Goal: Task Accomplishment & Management: Complete application form

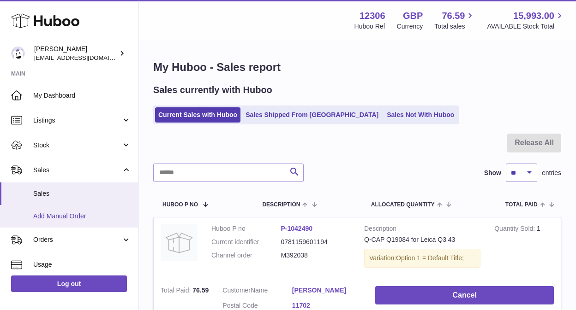
click at [95, 218] on span "Add Manual Order" at bounding box center [82, 216] width 98 height 9
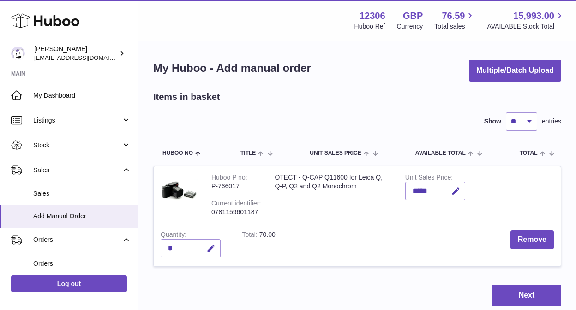
scroll to position [59, 0]
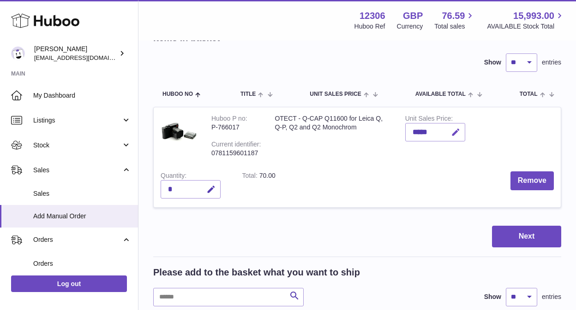
click at [458, 134] on icon "button" at bounding box center [456, 133] width 10 height 10
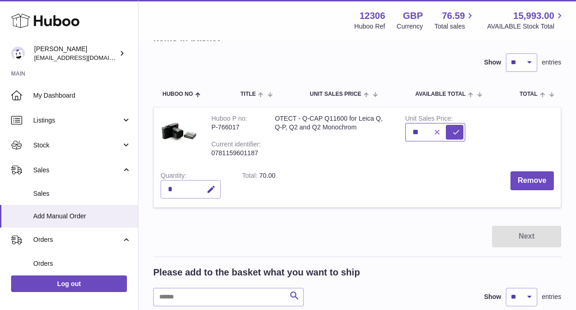
type input "*"
click at [315, 213] on tbody "Huboo P no P-766017 Current identifier 0781159601187 OTECT - Q-CAP Q11600 for L…" at bounding box center [357, 163] width 408 height 112
click at [436, 131] on icon "button" at bounding box center [437, 132] width 8 height 8
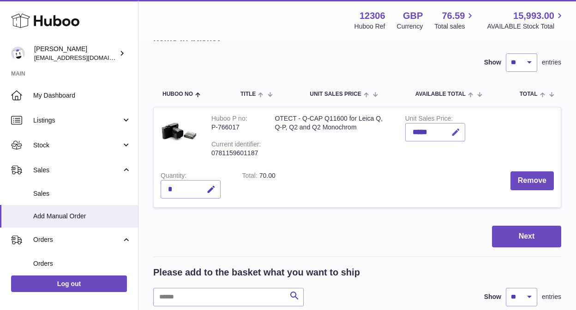
click at [459, 130] on icon "button" at bounding box center [456, 133] width 10 height 10
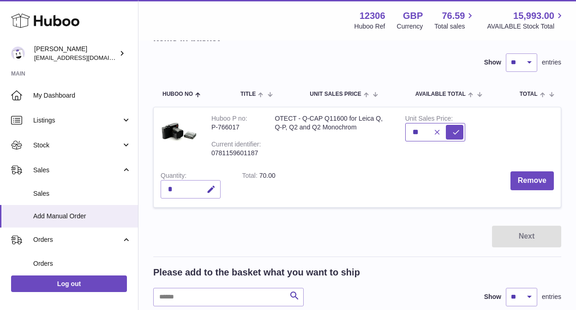
type input "*"
click at [458, 130] on icon "submit" at bounding box center [455, 132] width 8 height 8
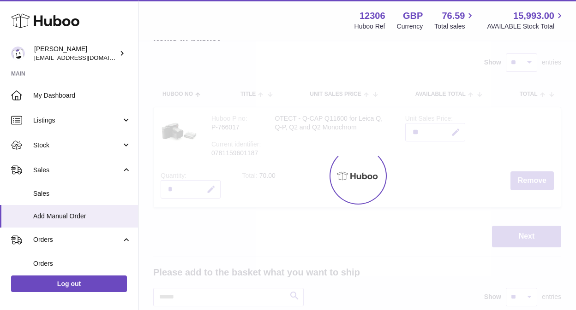
type input "*****"
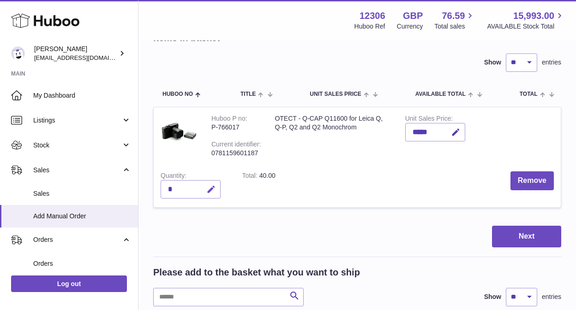
click at [210, 190] on icon "button" at bounding box center [211, 190] width 10 height 10
type input "**"
click at [210, 187] on icon "submit" at bounding box center [211, 189] width 8 height 8
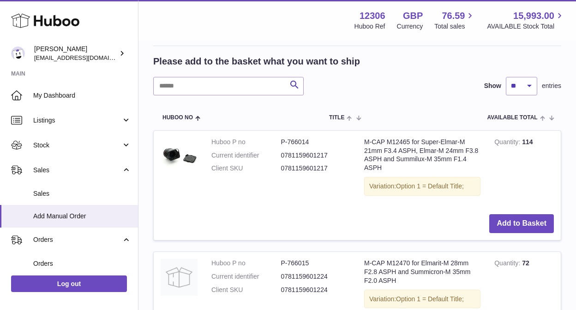
scroll to position [271, 0]
click at [546, 226] on button "Add to Basket" at bounding box center [521, 223] width 65 height 19
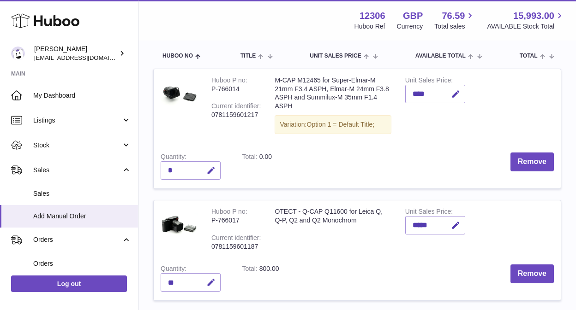
scroll to position [98, 0]
click at [458, 95] on icon "button" at bounding box center [456, 94] width 10 height 10
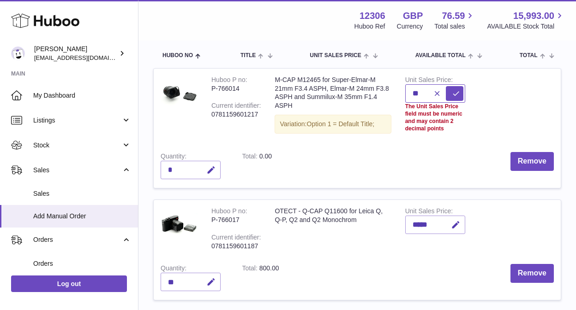
type input "*"
click at [457, 92] on icon "submit" at bounding box center [455, 93] width 8 height 8
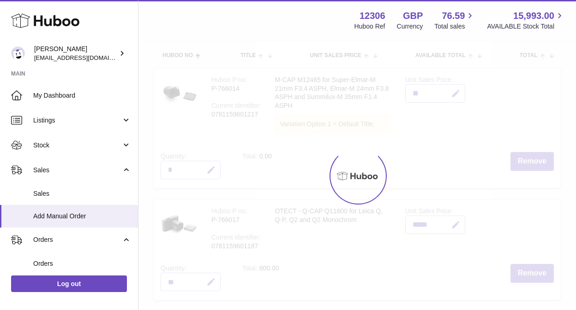
type input "*****"
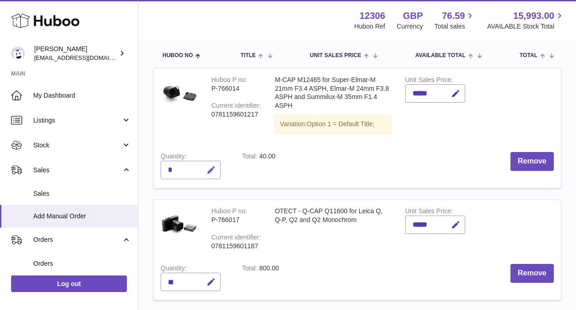
click at [212, 168] on icon "button" at bounding box center [211, 171] width 10 height 10
type input "*"
type input "**"
click at [215, 170] on icon "submit" at bounding box center [211, 170] width 8 height 8
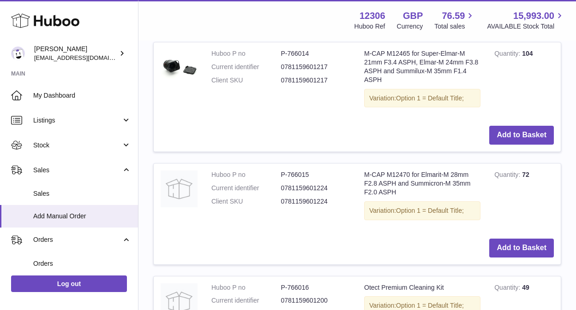
scroll to position [517, 0]
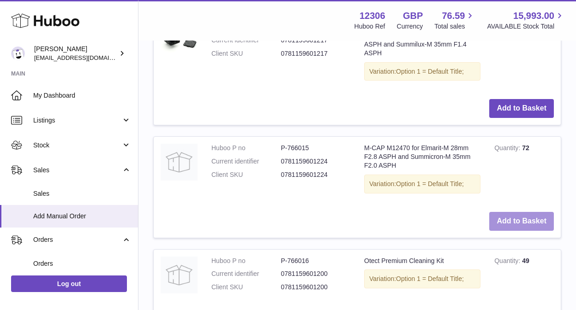
click at [531, 218] on button "Add to Basket" at bounding box center [521, 221] width 65 height 19
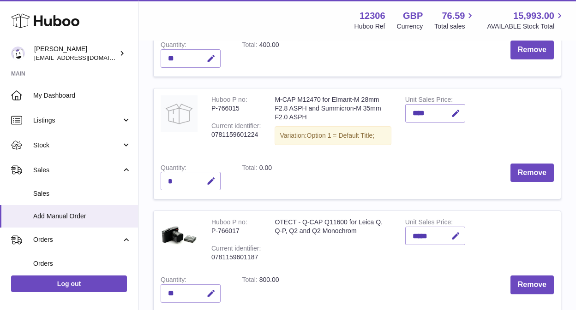
scroll to position [211, 0]
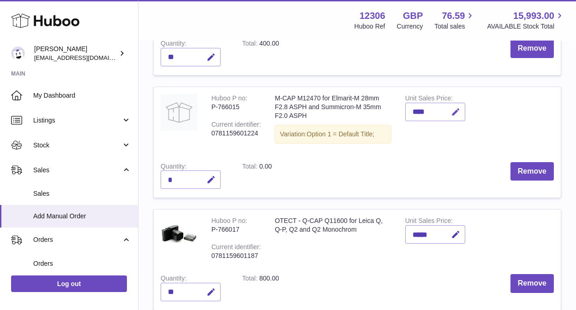
click at [457, 112] on icon "button" at bounding box center [456, 112] width 10 height 10
type input "*"
click at [451, 113] on icon "submit" at bounding box center [455, 112] width 8 height 8
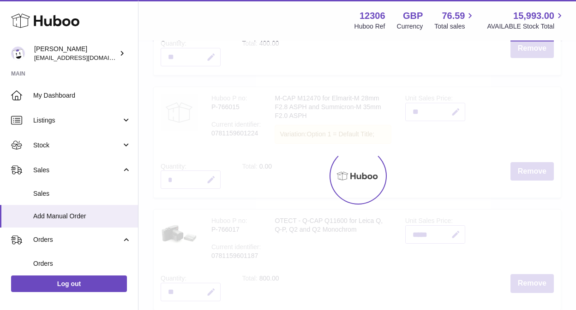
type input "*****"
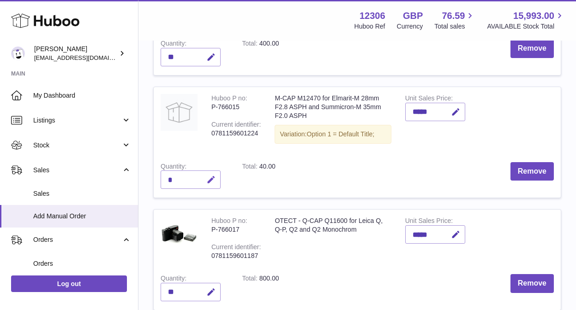
click at [209, 176] on icon "button" at bounding box center [211, 180] width 10 height 10
type input "**"
click at [208, 180] on icon "submit" at bounding box center [211, 180] width 8 height 8
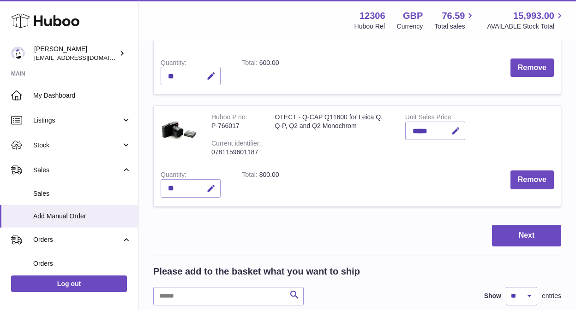
scroll to position [315, 0]
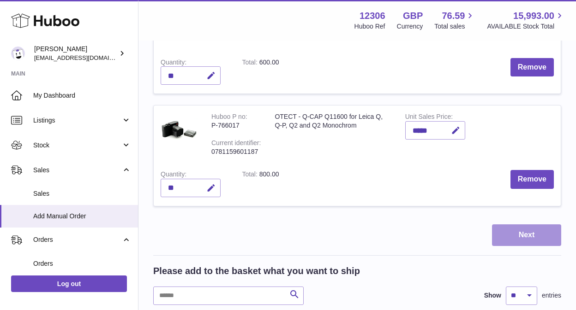
click at [543, 234] on button "Next" at bounding box center [526, 236] width 69 height 22
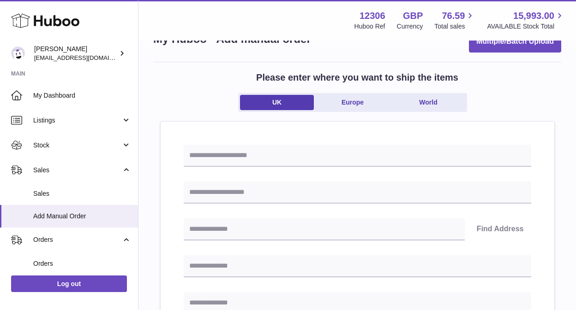
scroll to position [55, 0]
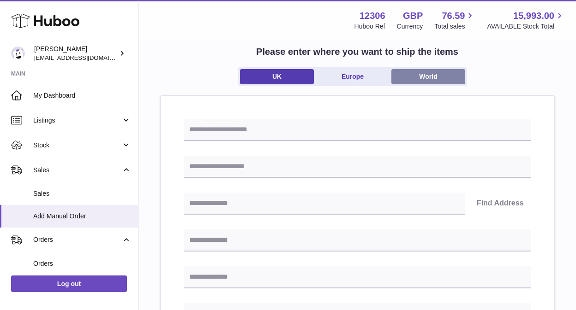
click at [428, 83] on link "World" at bounding box center [428, 76] width 74 height 15
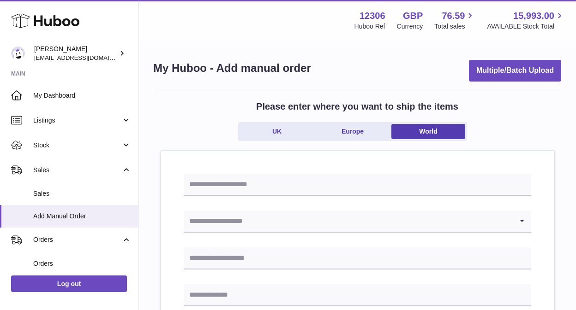
scroll to position [29, 0]
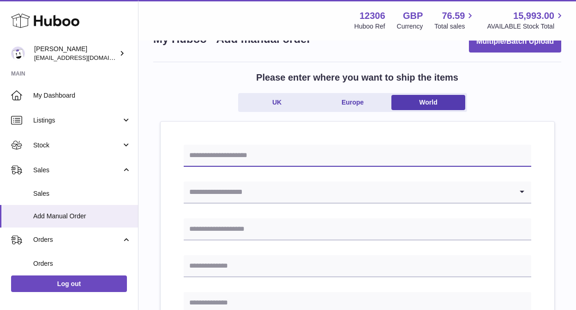
click at [293, 159] on input "text" at bounding box center [357, 156] width 347 height 22
type input "**********"
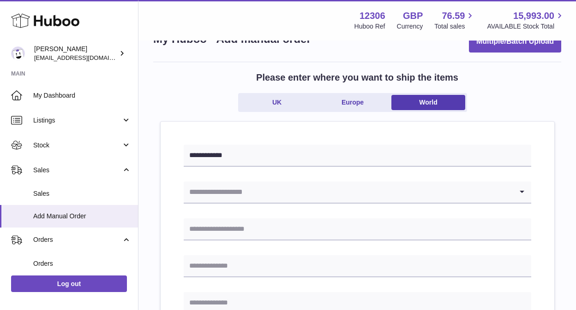
click at [253, 193] on input "Search for option" at bounding box center [348, 192] width 329 height 21
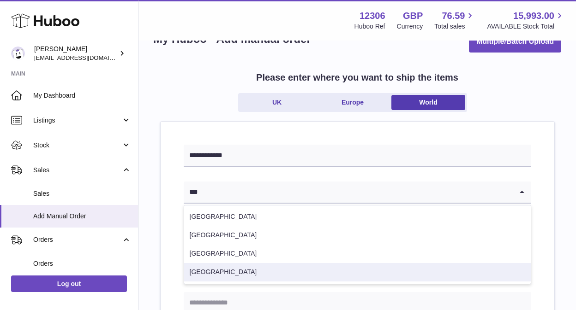
click at [199, 274] on li "United States" at bounding box center [357, 272] width 346 height 18
type input "***"
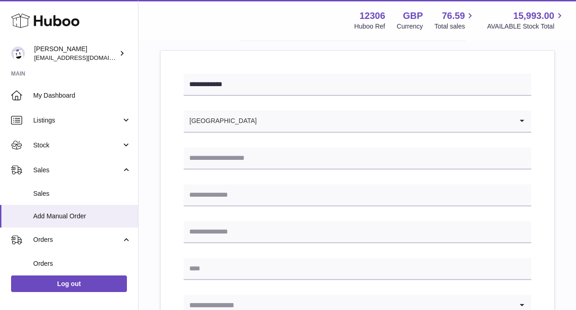
scroll to position [128, 0]
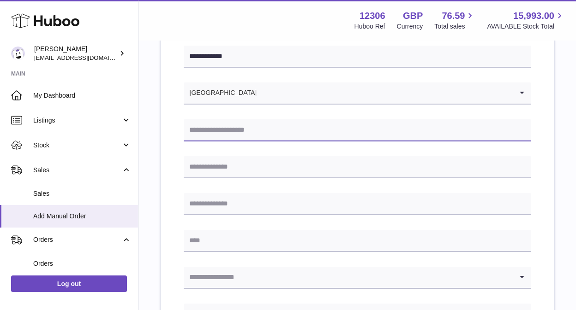
click at [232, 126] on input "text" at bounding box center [357, 130] width 347 height 22
type input "**********"
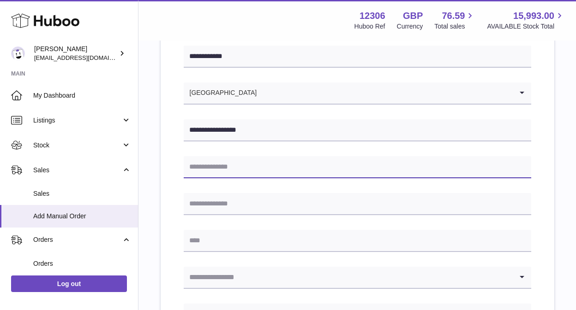
click at [233, 177] on input "text" at bounding box center [357, 167] width 347 height 22
type input "**********"
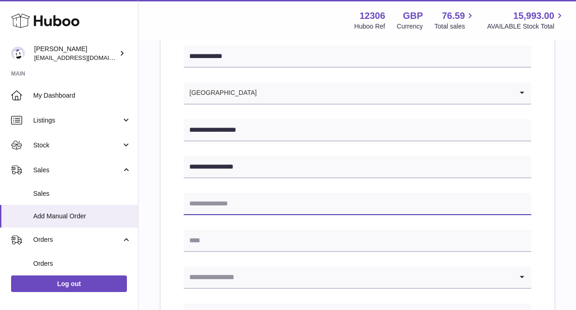
click at [225, 212] on input "text" at bounding box center [357, 204] width 347 height 22
type input "**********"
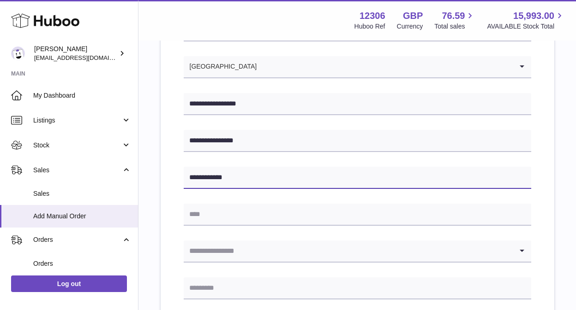
scroll to position [157, 0]
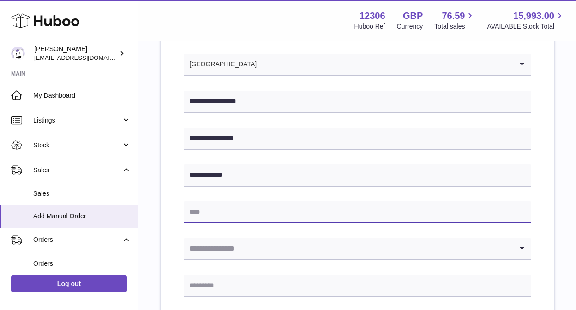
click at [236, 213] on input "text" at bounding box center [357, 213] width 347 height 22
type input "*****"
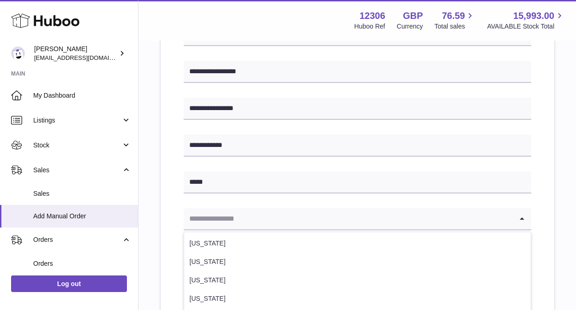
click at [267, 220] on input "Search for option" at bounding box center [348, 218] width 329 height 21
type input "*"
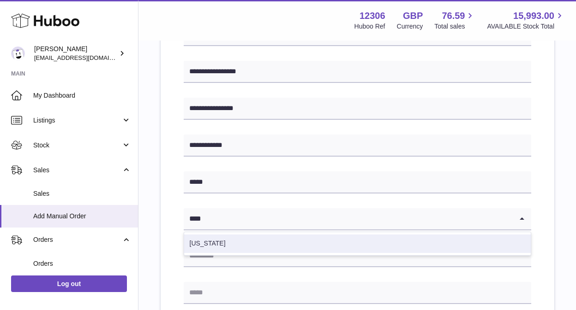
click at [199, 242] on li "Florida" at bounding box center [357, 244] width 346 height 18
type input "****"
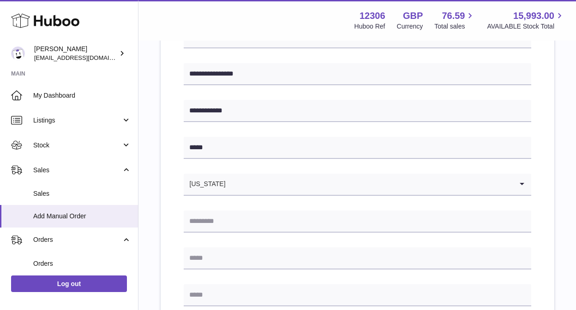
scroll to position [229, 0]
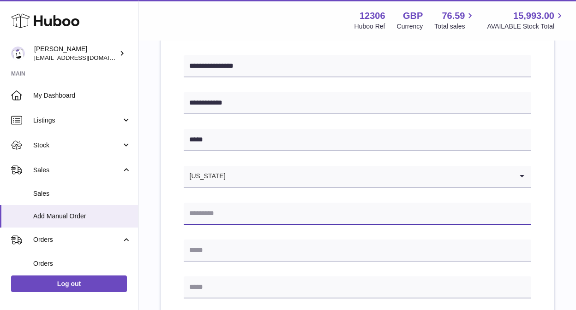
click at [203, 212] on input "text" at bounding box center [357, 214] width 347 height 22
type input "*****"
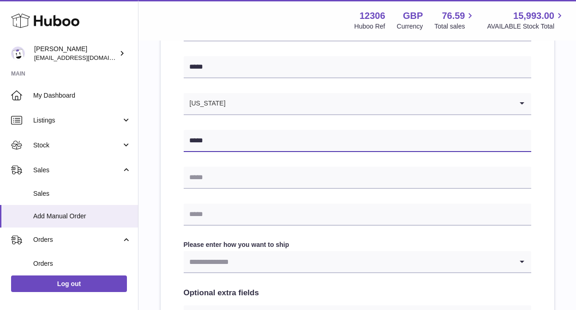
scroll to position [309, 0]
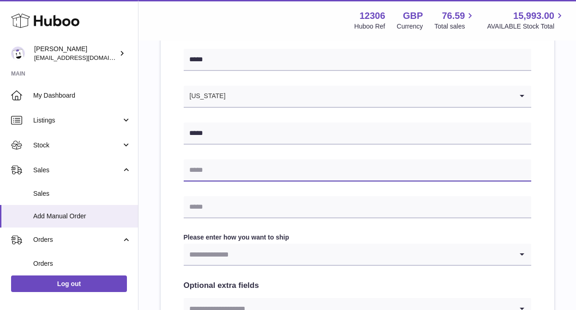
click at [351, 168] on input "text" at bounding box center [357, 171] width 347 height 22
type input "**********"
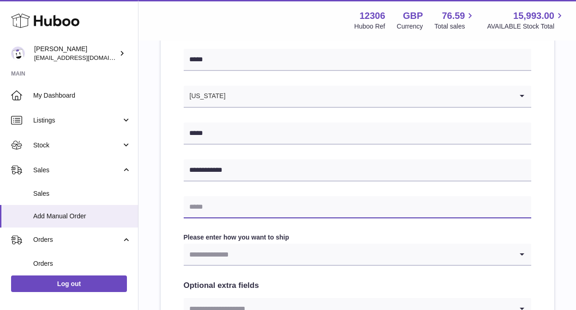
click at [227, 206] on input "text" at bounding box center [357, 207] width 347 height 22
type input "**********"
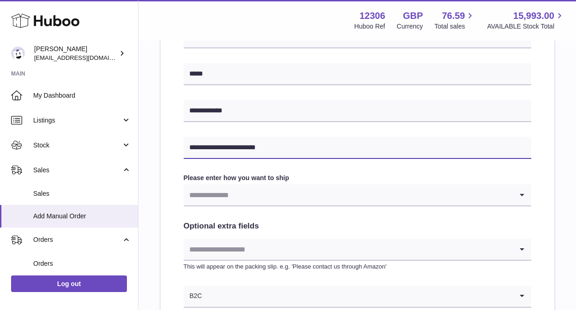
scroll to position [370, 0]
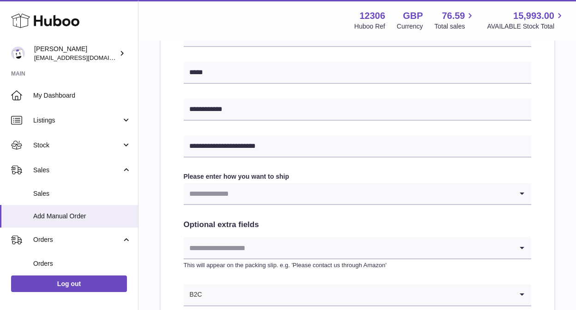
click at [398, 196] on input "Search for option" at bounding box center [348, 193] width 329 height 21
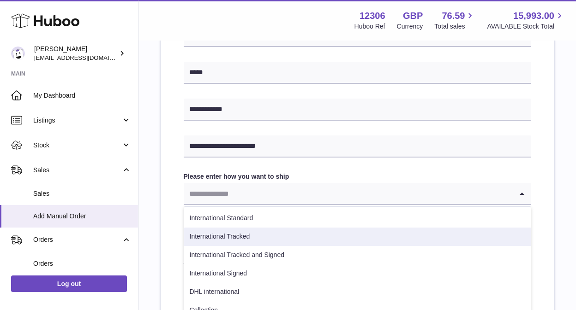
click at [245, 235] on li "International Tracked" at bounding box center [357, 237] width 346 height 18
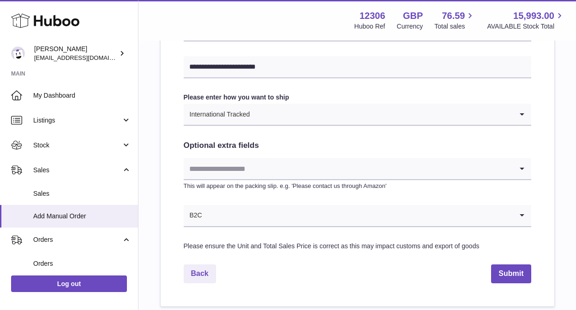
scroll to position [504, 0]
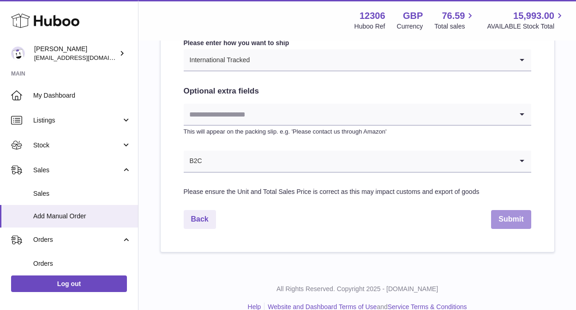
click at [510, 214] on button "Submit" at bounding box center [511, 219] width 40 height 19
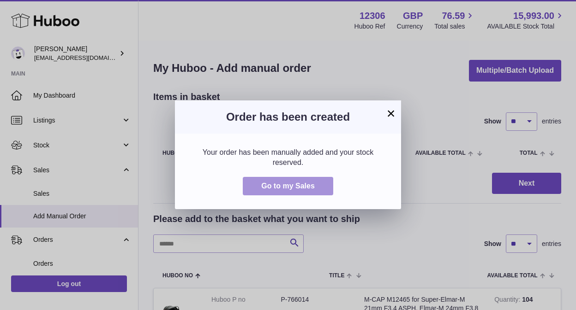
click at [304, 181] on button "Go to my Sales" at bounding box center [288, 186] width 90 height 19
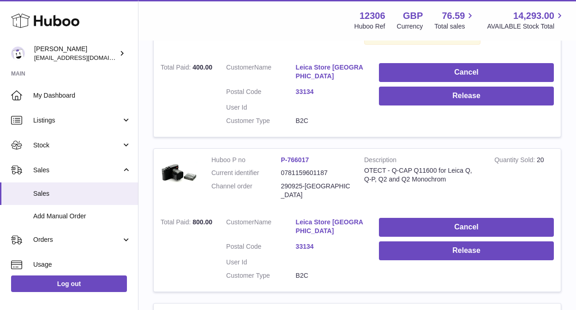
scroll to position [422, 0]
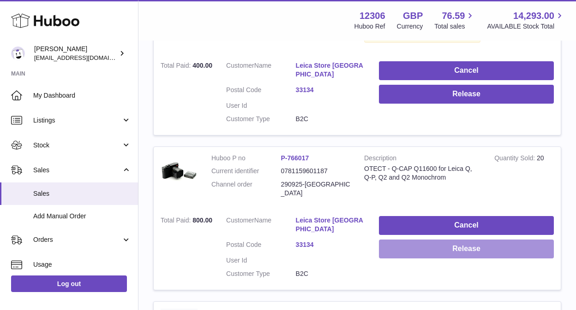
click at [439, 240] on button "Release" at bounding box center [466, 249] width 175 height 19
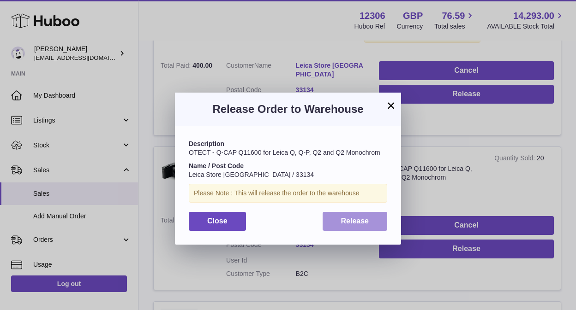
click at [351, 225] on span "Release" at bounding box center [355, 221] width 28 height 8
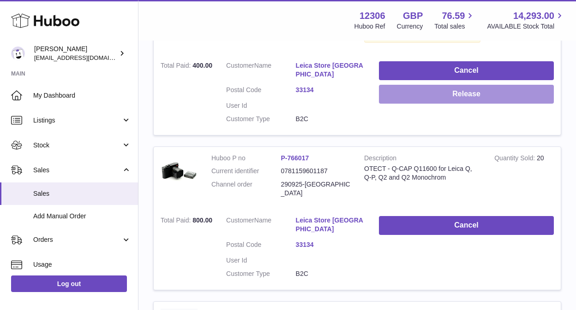
click at [471, 92] on button "Release" at bounding box center [466, 94] width 175 height 19
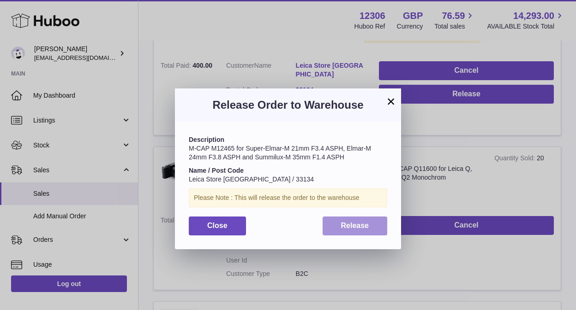
click at [344, 226] on span "Release" at bounding box center [355, 226] width 28 height 8
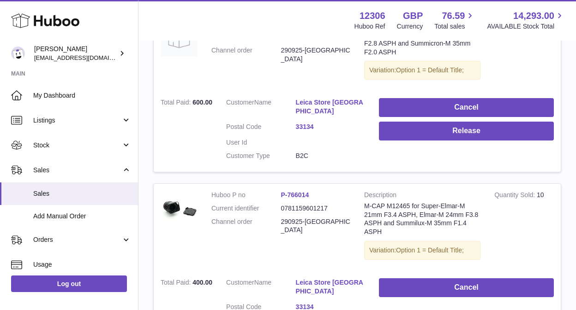
scroll to position [204, 0]
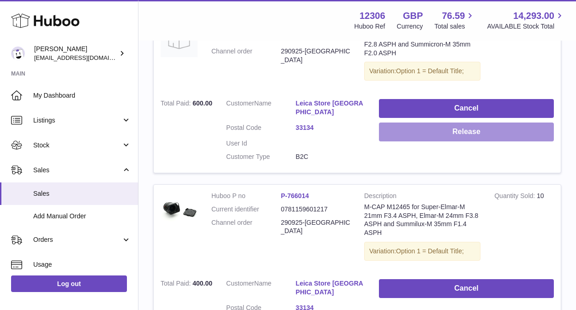
click at [427, 137] on button "Release" at bounding box center [466, 132] width 175 height 19
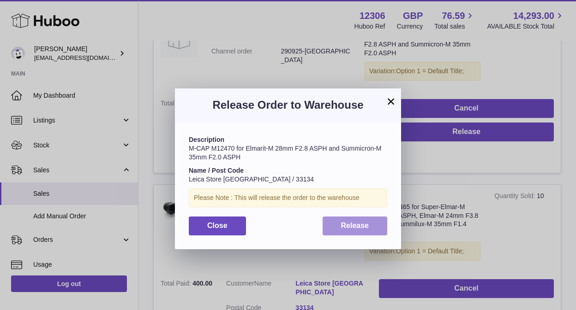
click at [335, 232] on button "Release" at bounding box center [354, 226] width 65 height 19
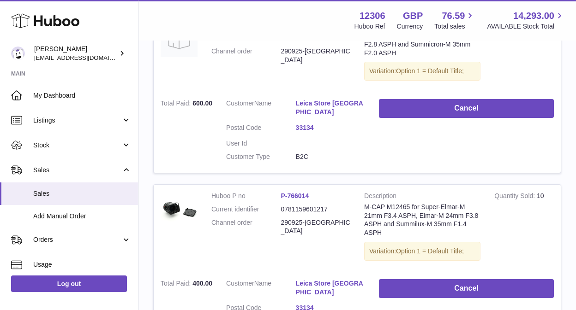
scroll to position [0, 0]
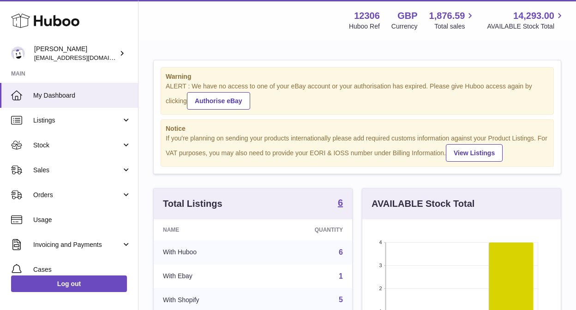
scroll to position [144, 198]
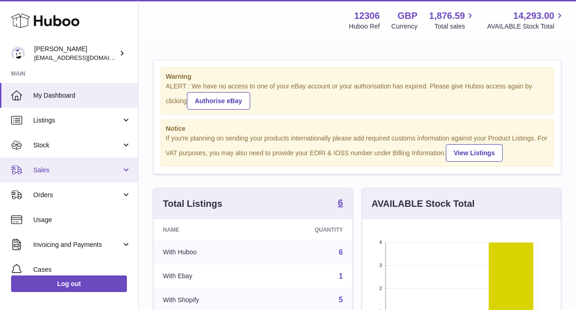
click at [49, 171] on span "Sales" at bounding box center [77, 170] width 88 height 9
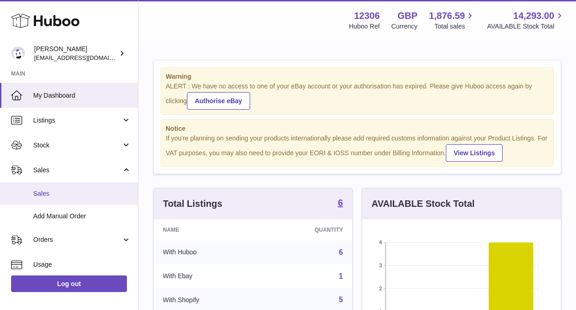
click at [46, 195] on span "Sales" at bounding box center [82, 194] width 98 height 9
